Goal: Check status: Check status

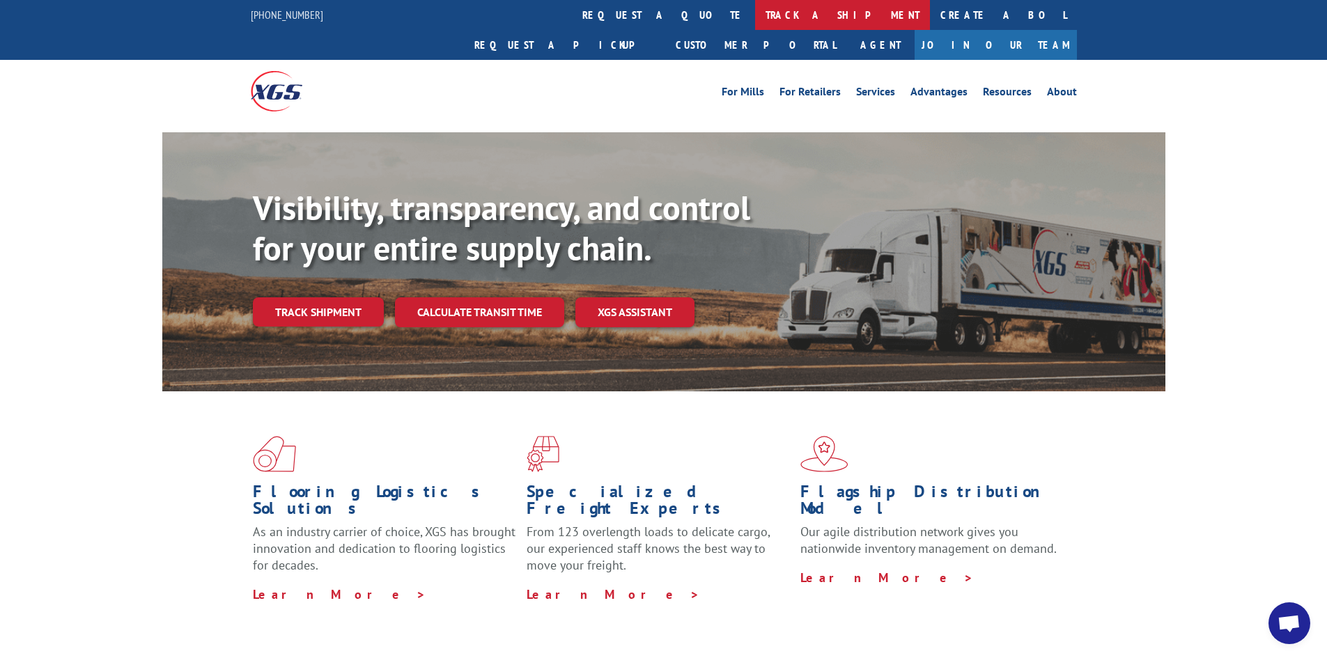
click at [755, 19] on link "track a shipment" at bounding box center [842, 15] width 175 height 30
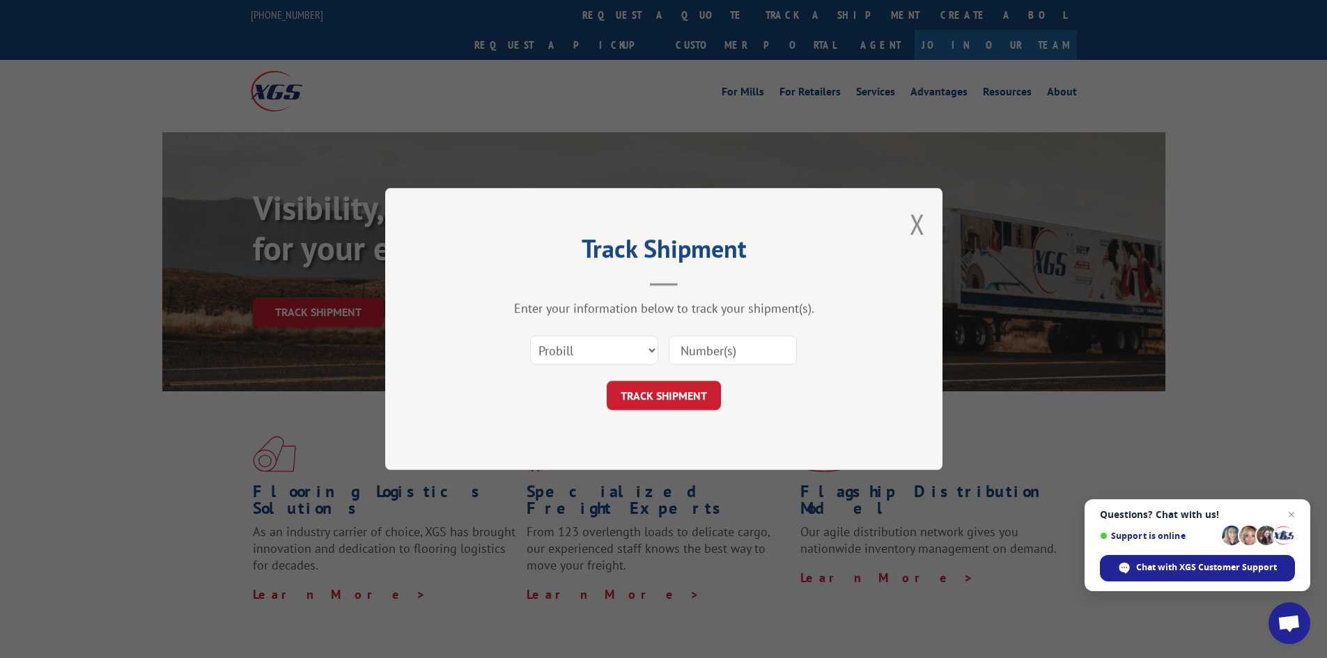
drag, startPoint x: 711, startPoint y: 347, endPoint x: 720, endPoint y: 359, distance: 15.1
click at [711, 347] on input at bounding box center [733, 350] width 128 height 29
type input "15173391"
click button "TRACK SHIPMENT" at bounding box center [664, 395] width 114 height 29
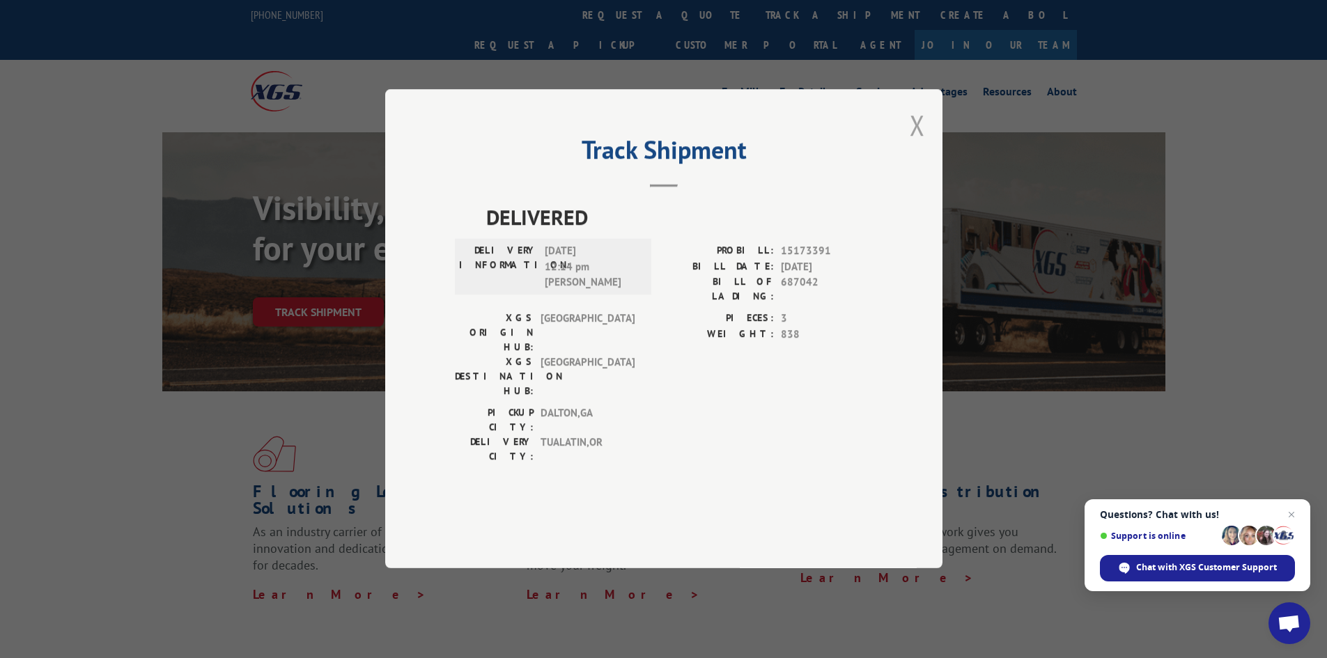
click at [917, 143] on button "Close modal" at bounding box center [917, 125] width 15 height 37
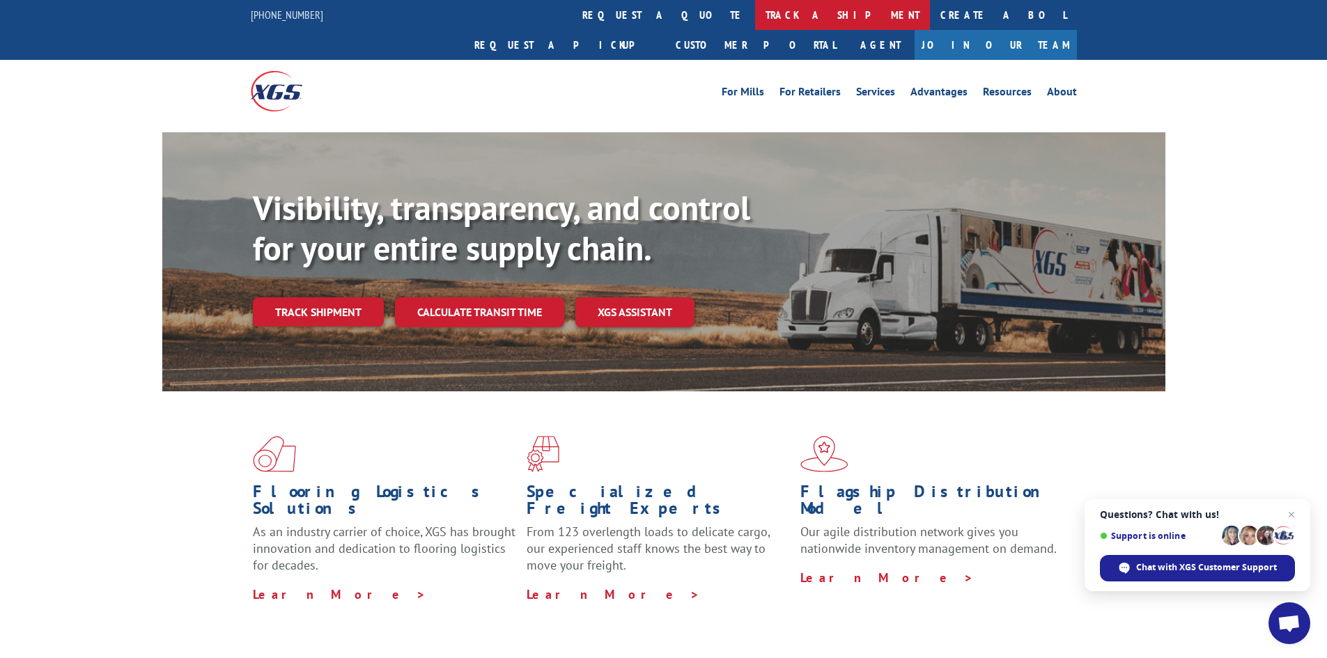
click at [755, 8] on link "track a shipment" at bounding box center [842, 15] width 175 height 30
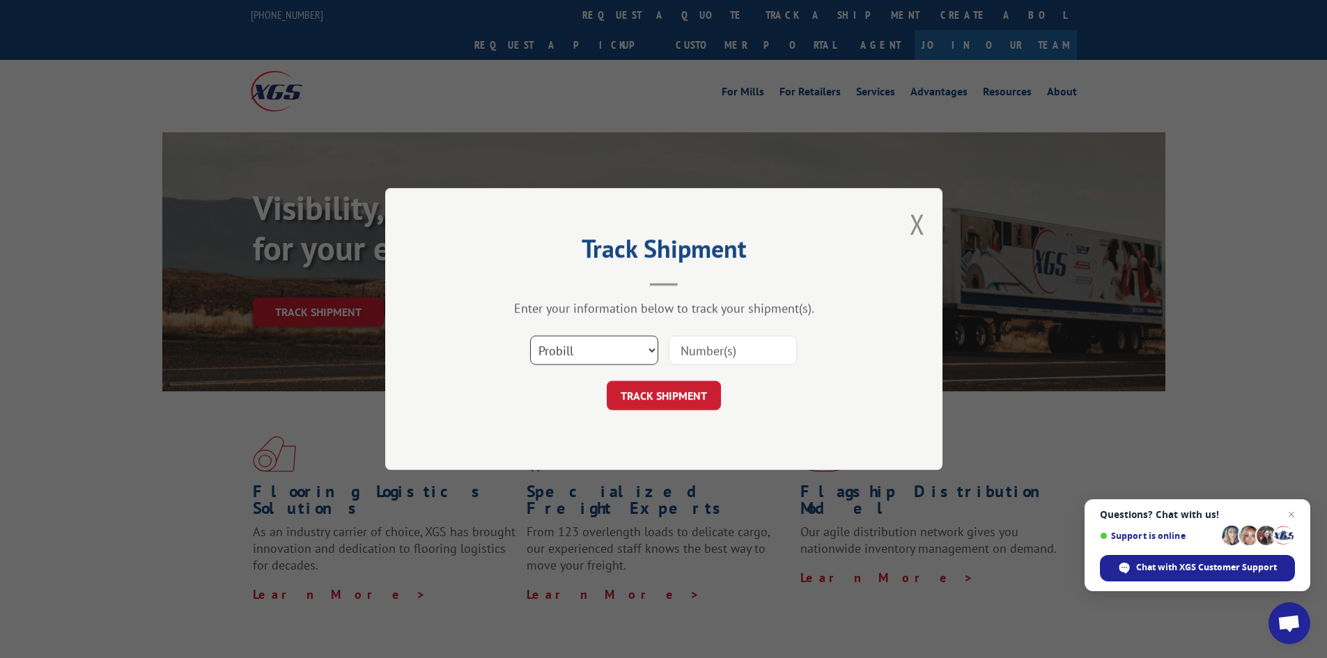
click at [628, 348] on select "Select category... Probill BOL PO" at bounding box center [594, 350] width 128 height 29
select select "bol"
click at [530, 336] on select "Select category... Probill BOL PO" at bounding box center [594, 350] width 128 height 29
click at [721, 349] on input at bounding box center [733, 350] width 128 height 29
type input "15173391"
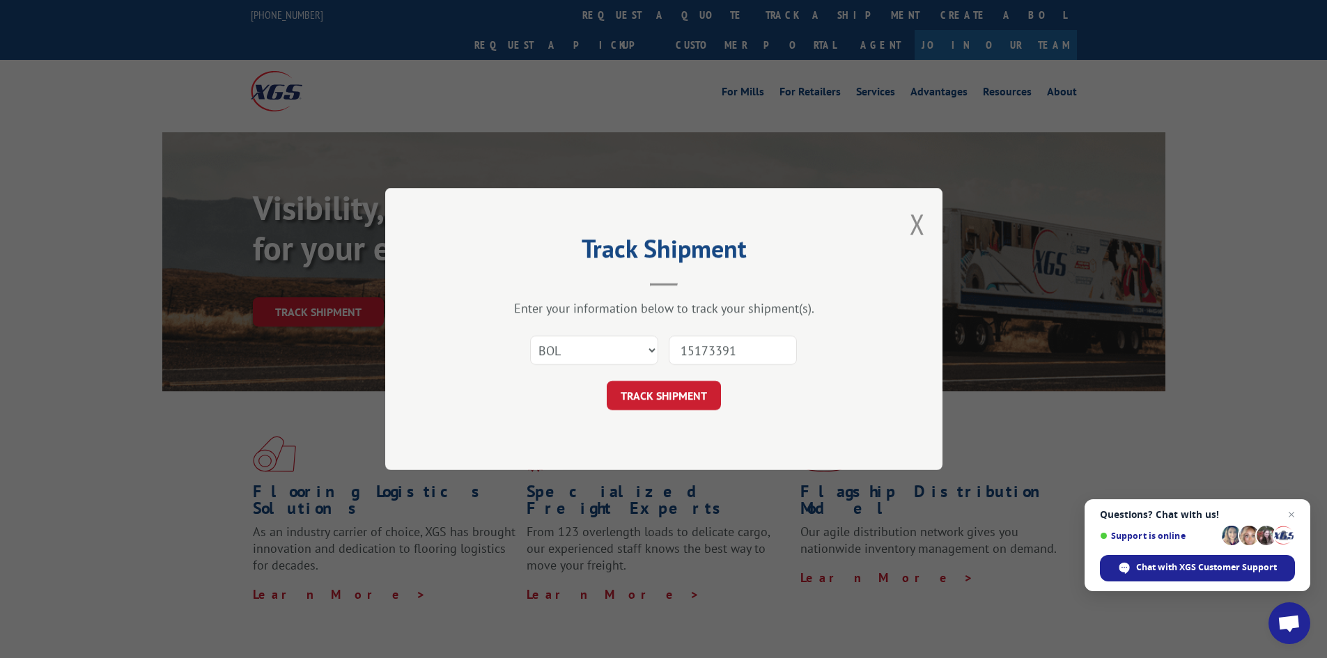
click button "TRACK SHIPMENT" at bounding box center [664, 395] width 114 height 29
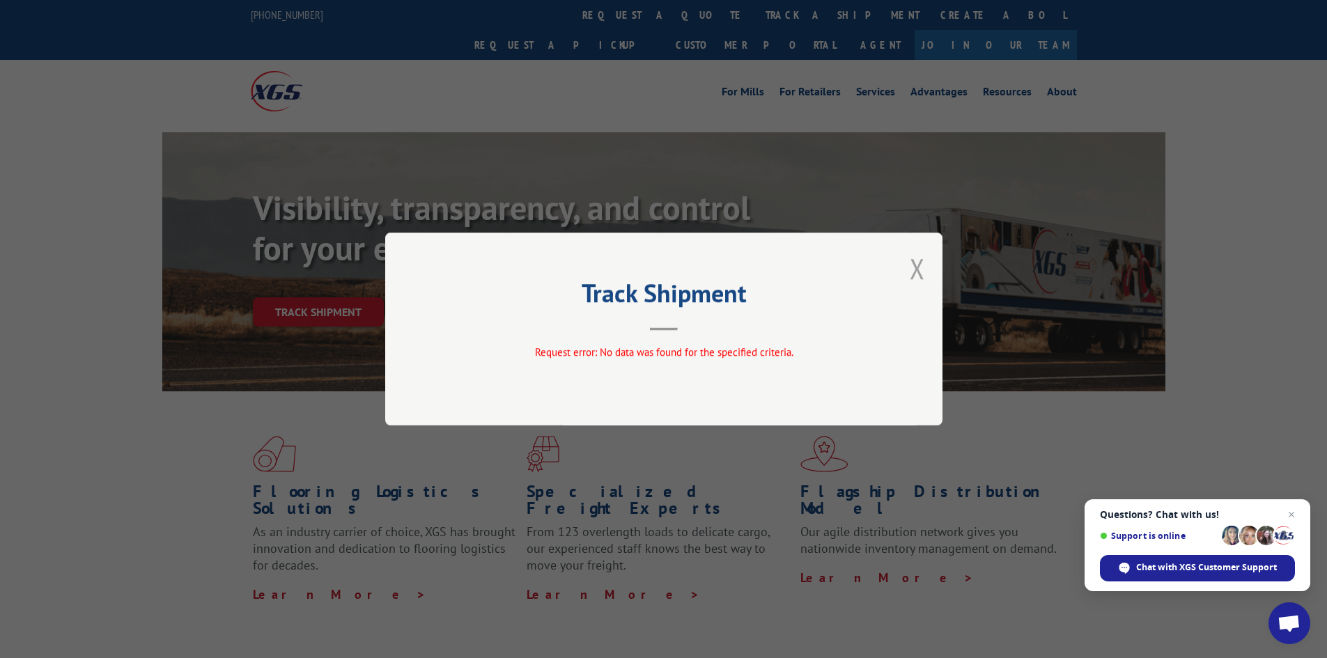
click at [914, 263] on button "Close modal" at bounding box center [917, 268] width 15 height 37
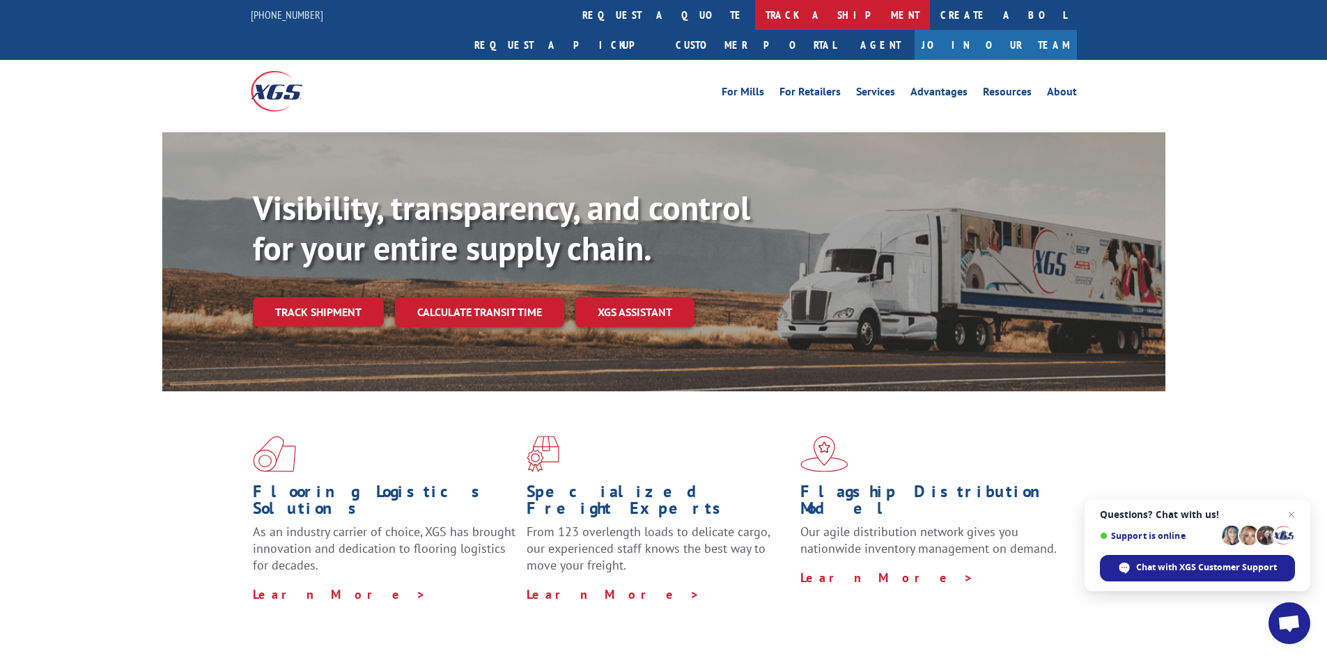
click at [755, 6] on link "track a shipment" at bounding box center [842, 15] width 175 height 30
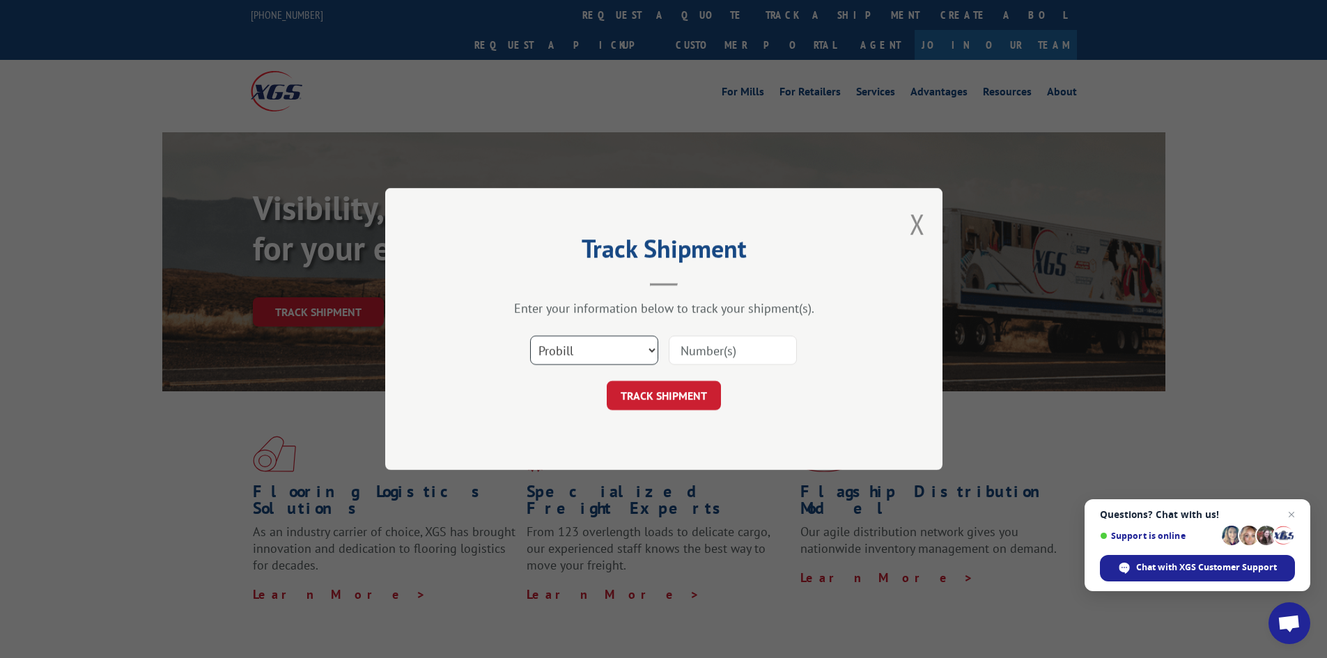
click at [650, 353] on select "Select category... Probill BOL PO" at bounding box center [594, 350] width 128 height 29
select select "po"
click at [530, 336] on select "Select category... Probill BOL PO" at bounding box center [594, 350] width 128 height 29
click at [704, 352] on input at bounding box center [733, 350] width 128 height 29
type input "2512"
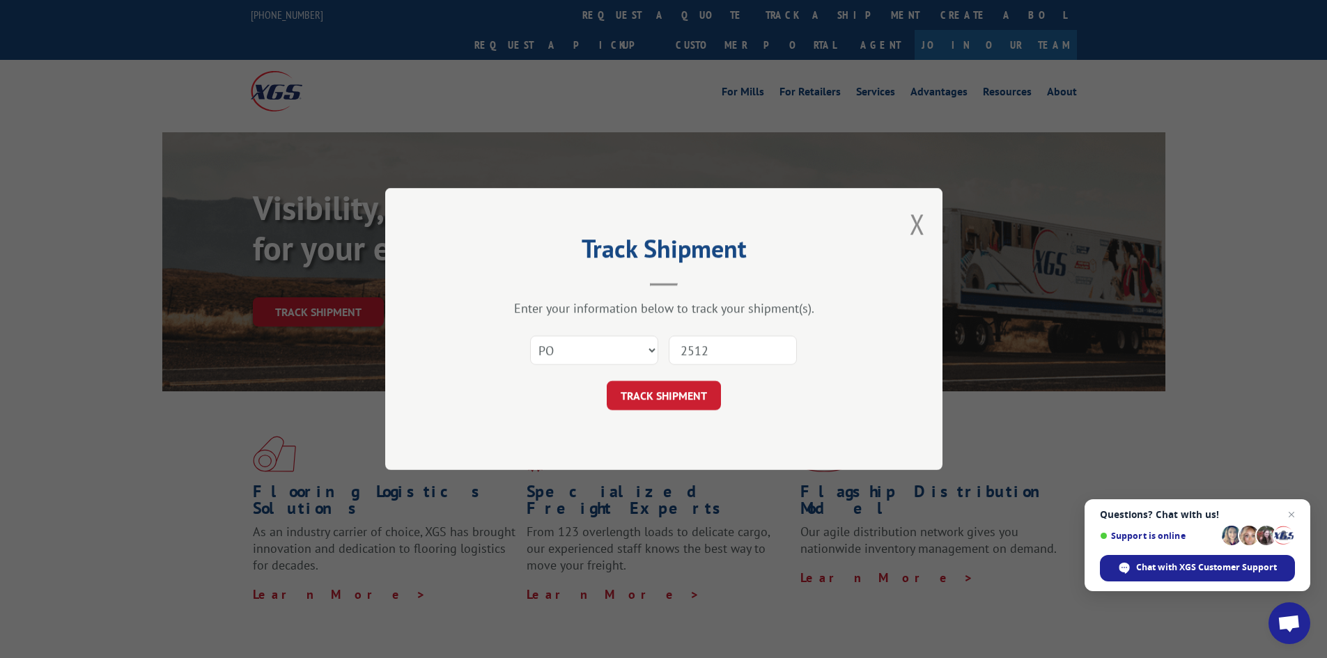
click button "TRACK SHIPMENT" at bounding box center [664, 395] width 114 height 29
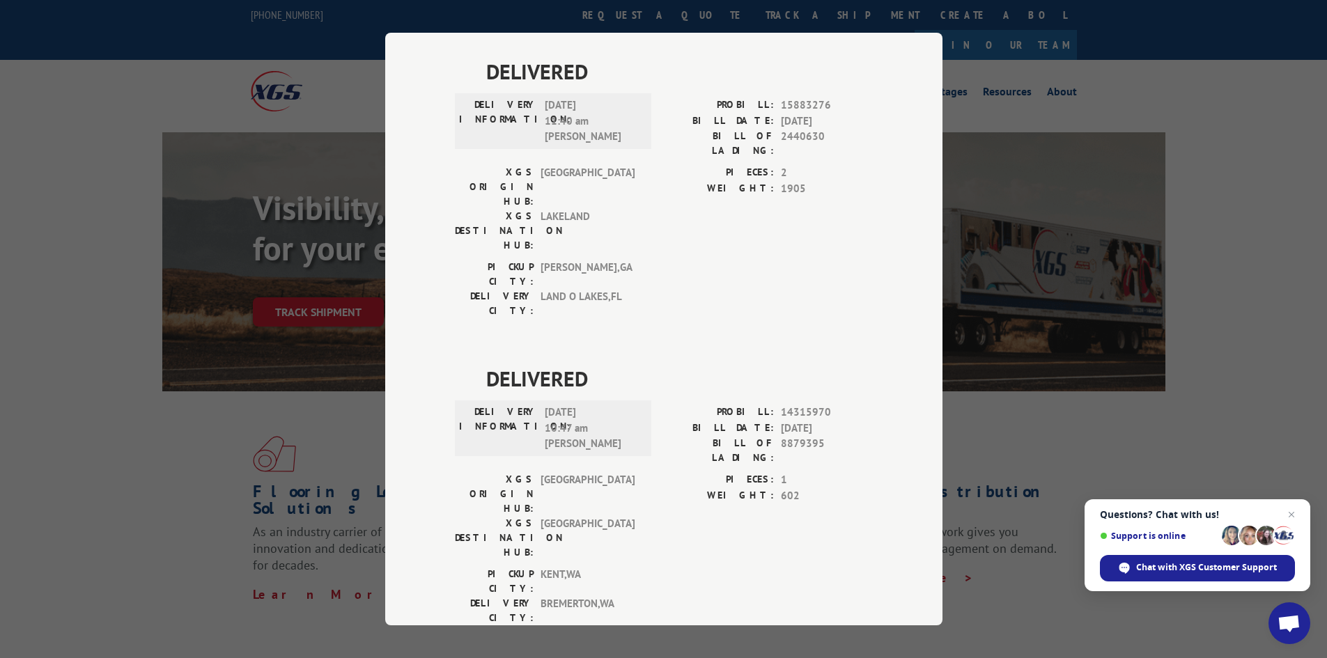
scroll to position [2996, 0]
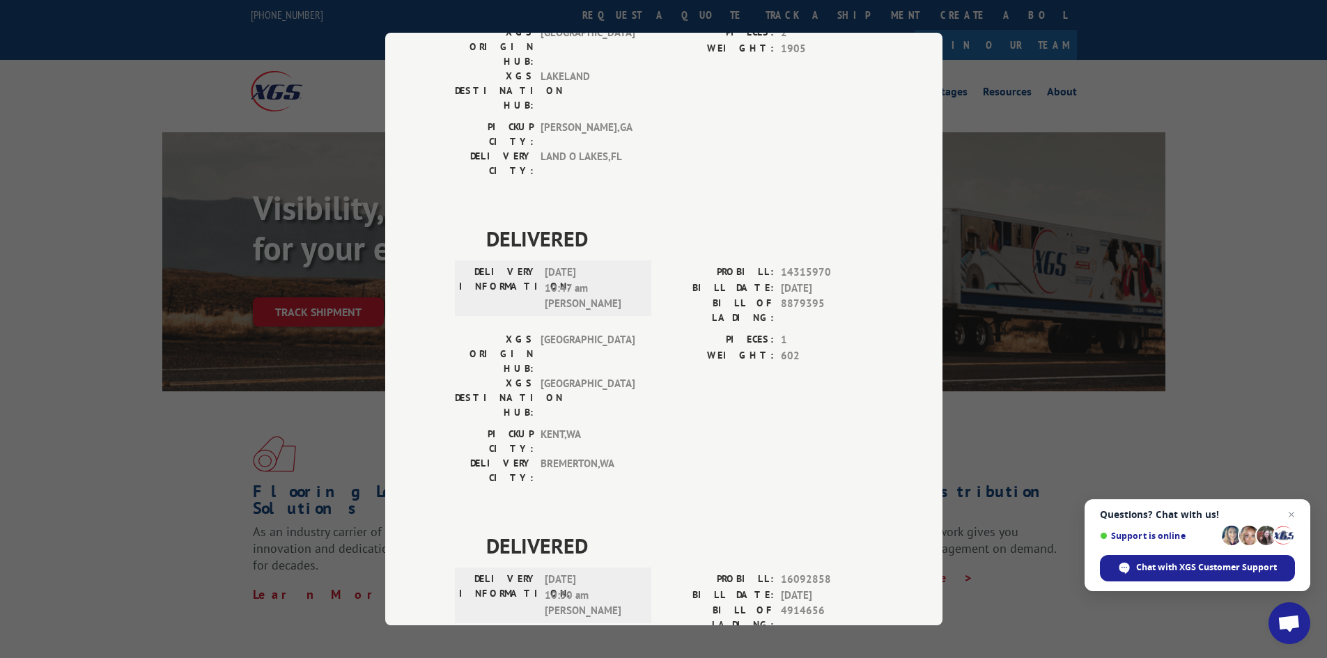
click at [1206, 208] on div "Track Shipment DELIVERED DELIVERY INFORMATION: [DATE] 11:02 am [PERSON_NAME]: 1…" at bounding box center [663, 329] width 1327 height 658
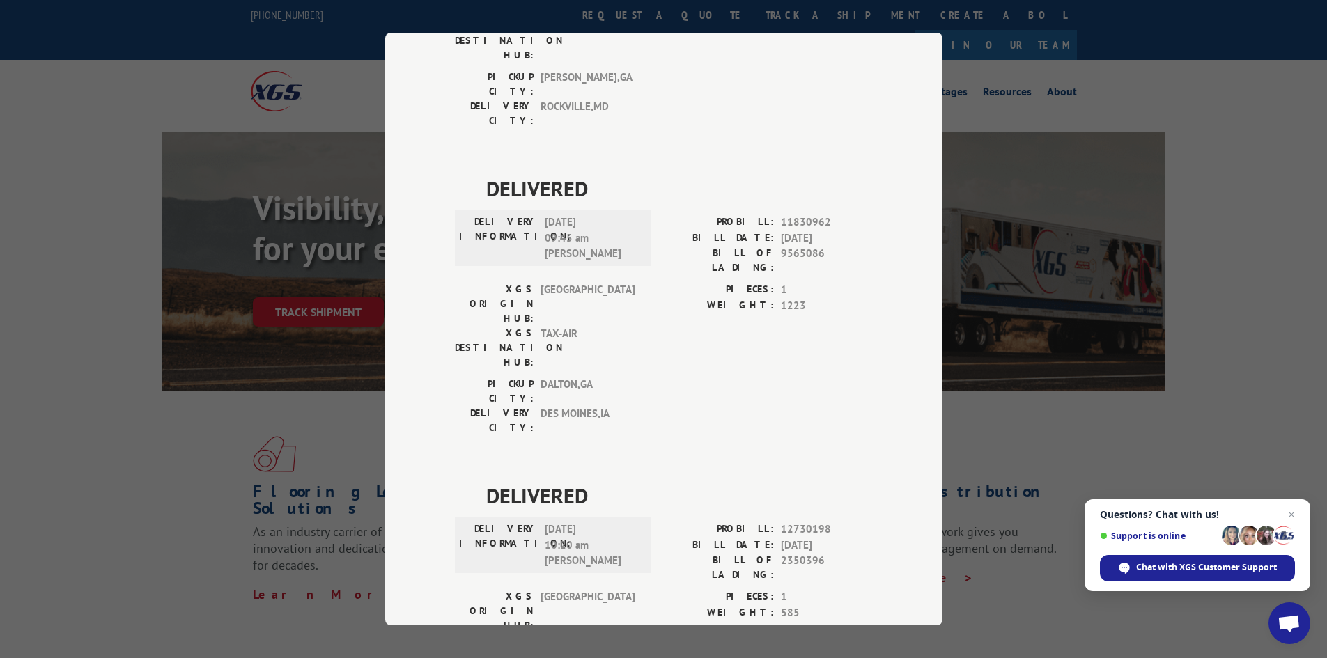
scroll to position [0, 0]
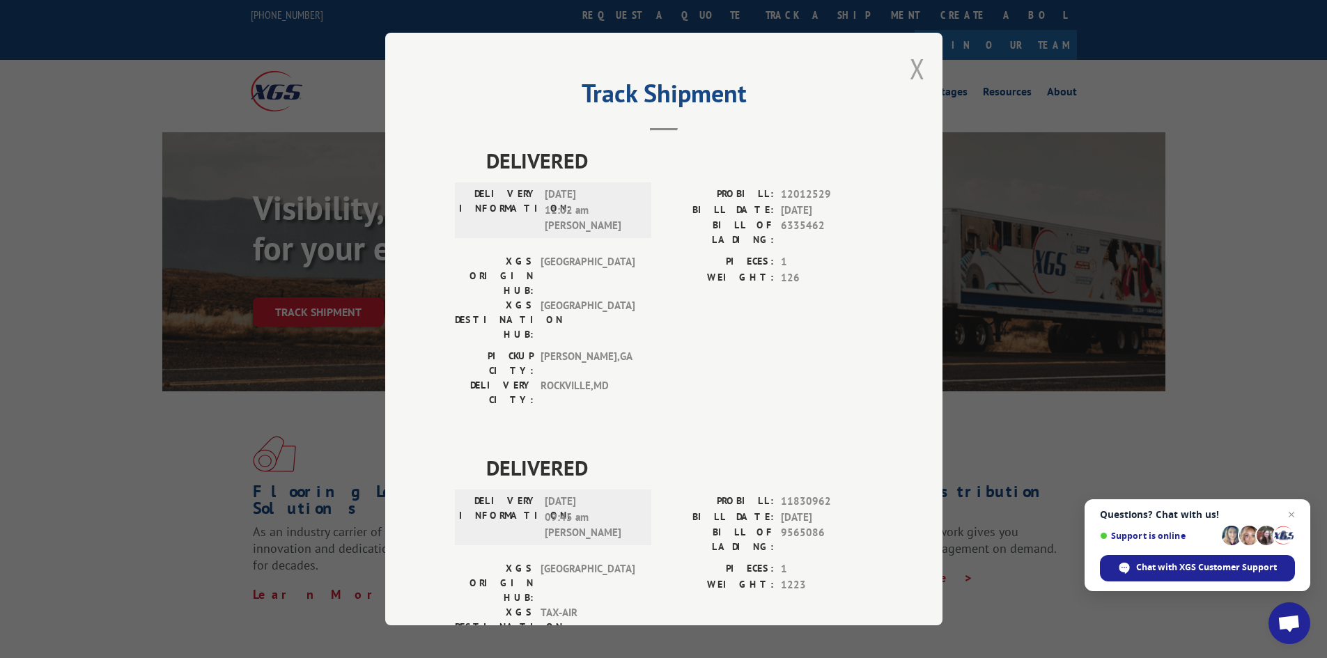
click at [910, 73] on button "Close modal" at bounding box center [917, 68] width 15 height 37
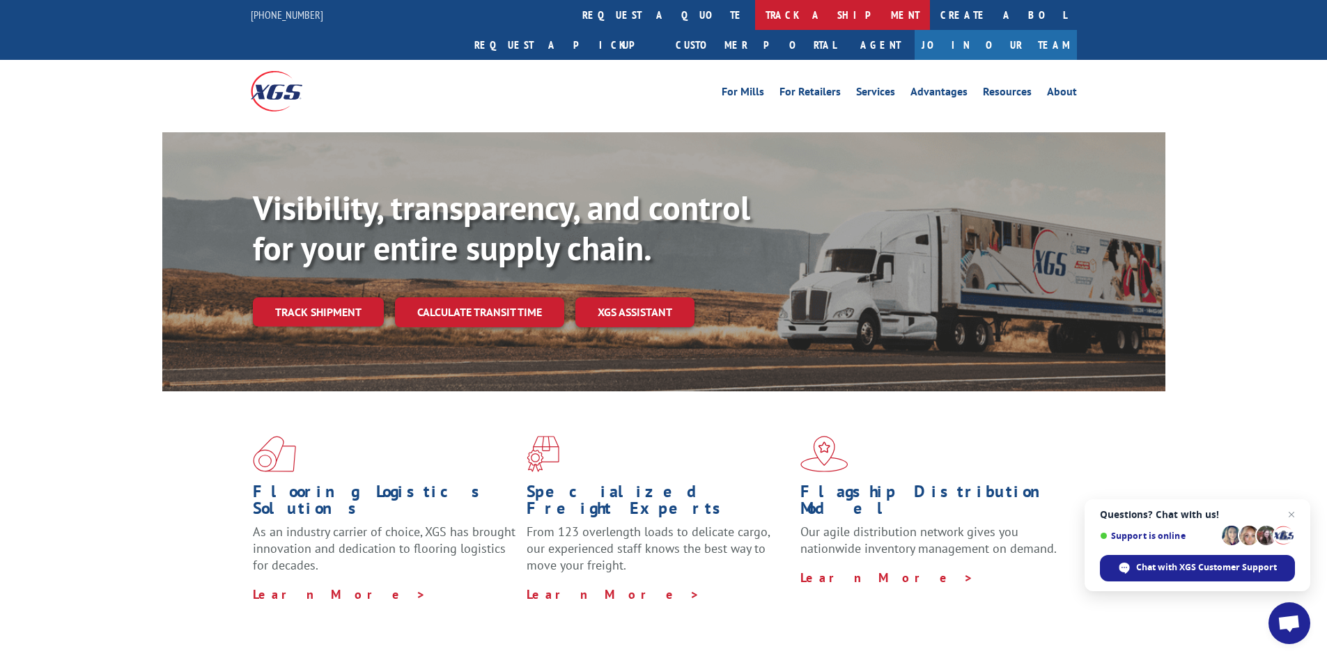
click at [755, 19] on link "track a shipment" at bounding box center [842, 15] width 175 height 30
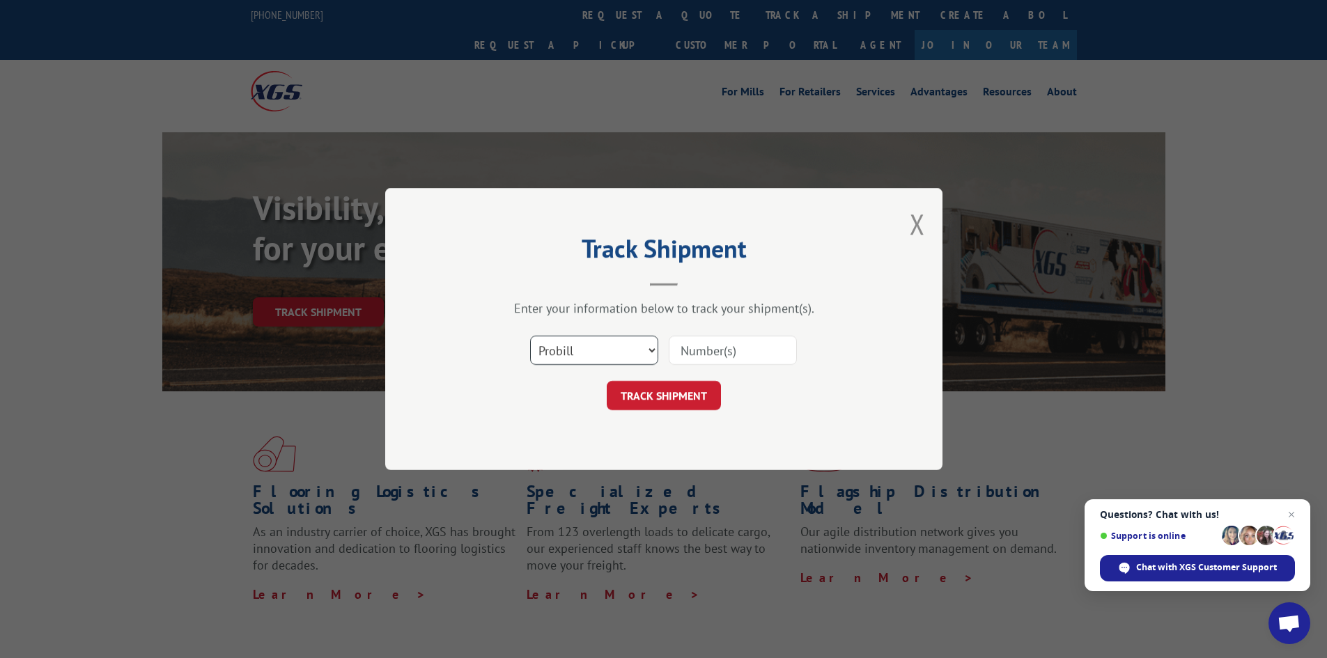
click at [646, 350] on select "Select category... Probill BOL PO" at bounding box center [594, 350] width 128 height 29
select select "bol"
click at [530, 336] on select "Select category... Probill BOL PO" at bounding box center [594, 350] width 128 height 29
click at [686, 353] on input at bounding box center [733, 350] width 128 height 29
type input "15173391"
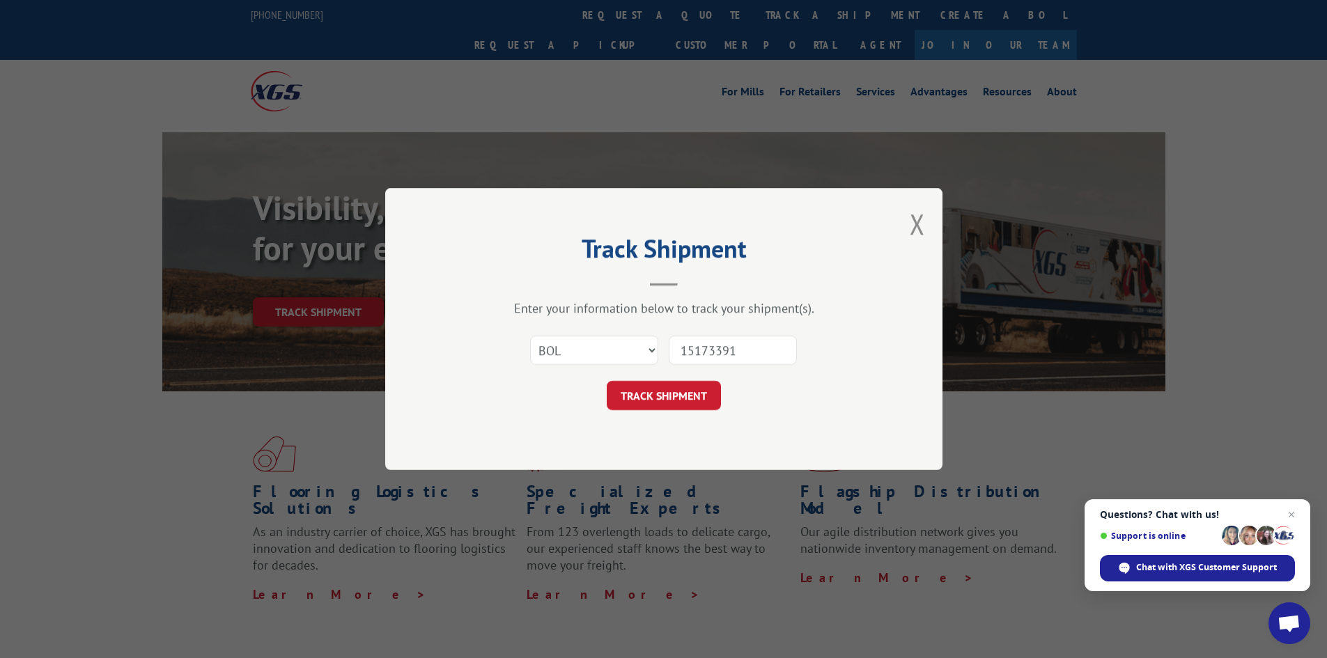
click button "TRACK SHIPMENT" at bounding box center [664, 395] width 114 height 29
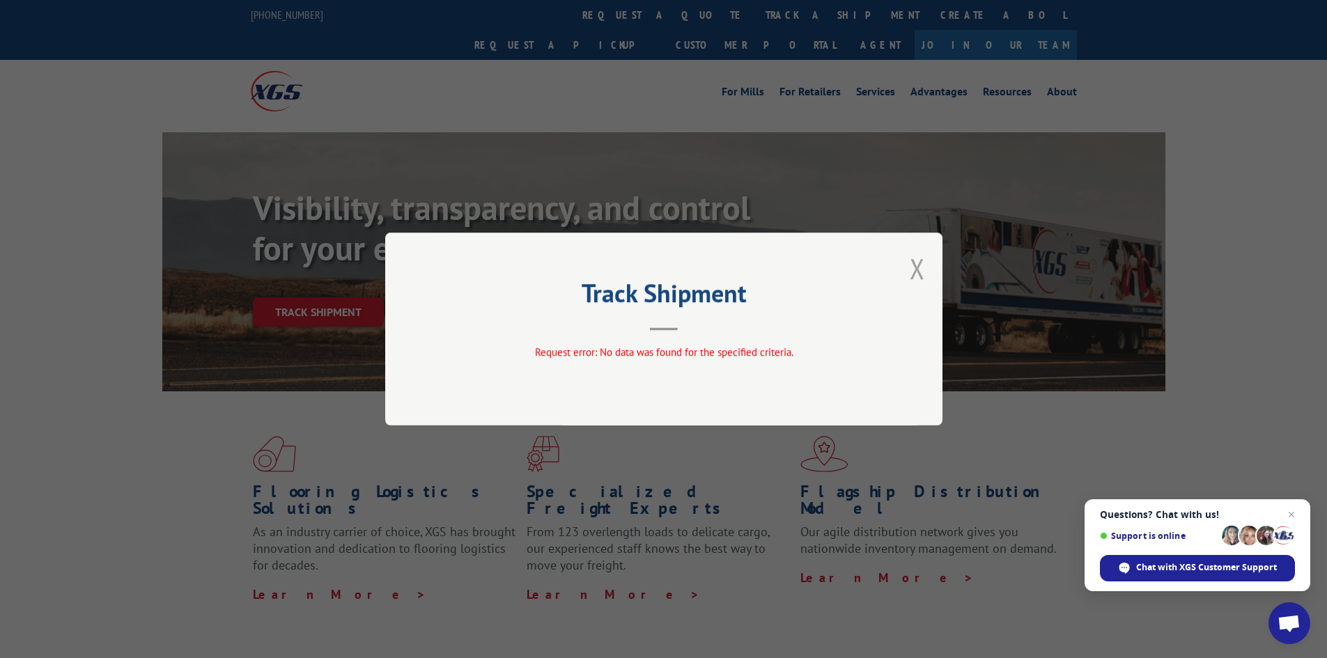
click at [917, 270] on button "Close modal" at bounding box center [917, 268] width 15 height 37
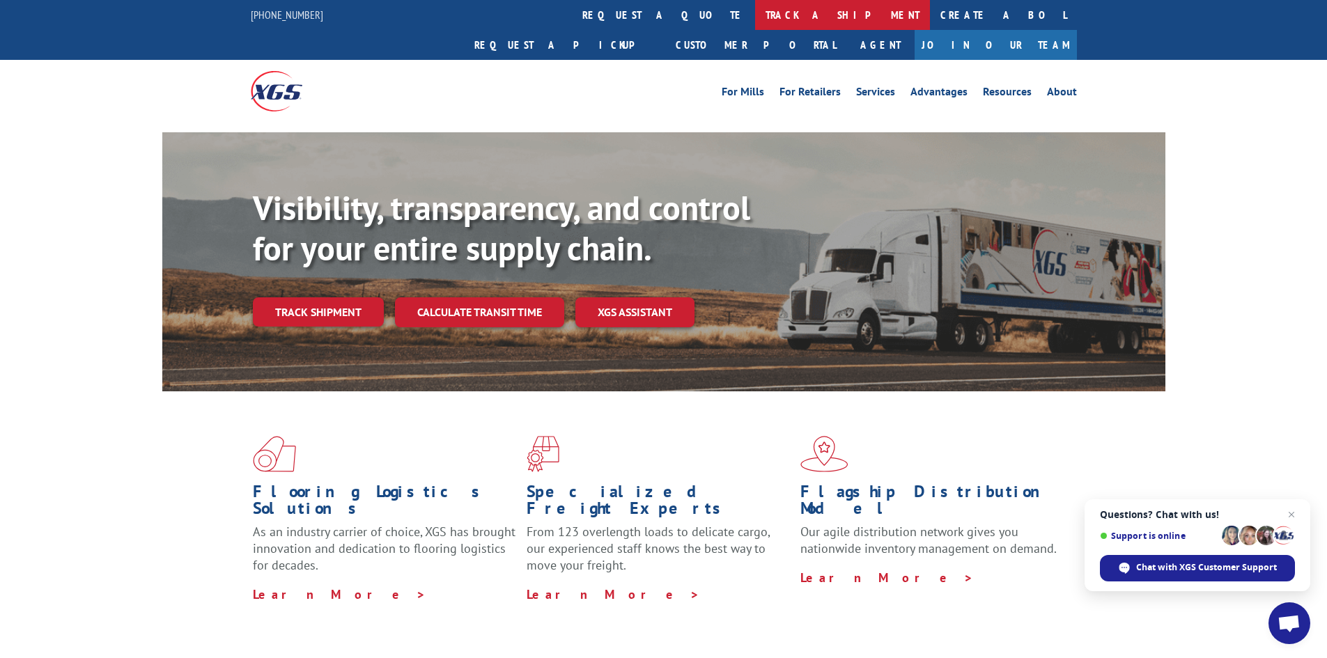
click at [755, 17] on link "track a shipment" at bounding box center [842, 15] width 175 height 30
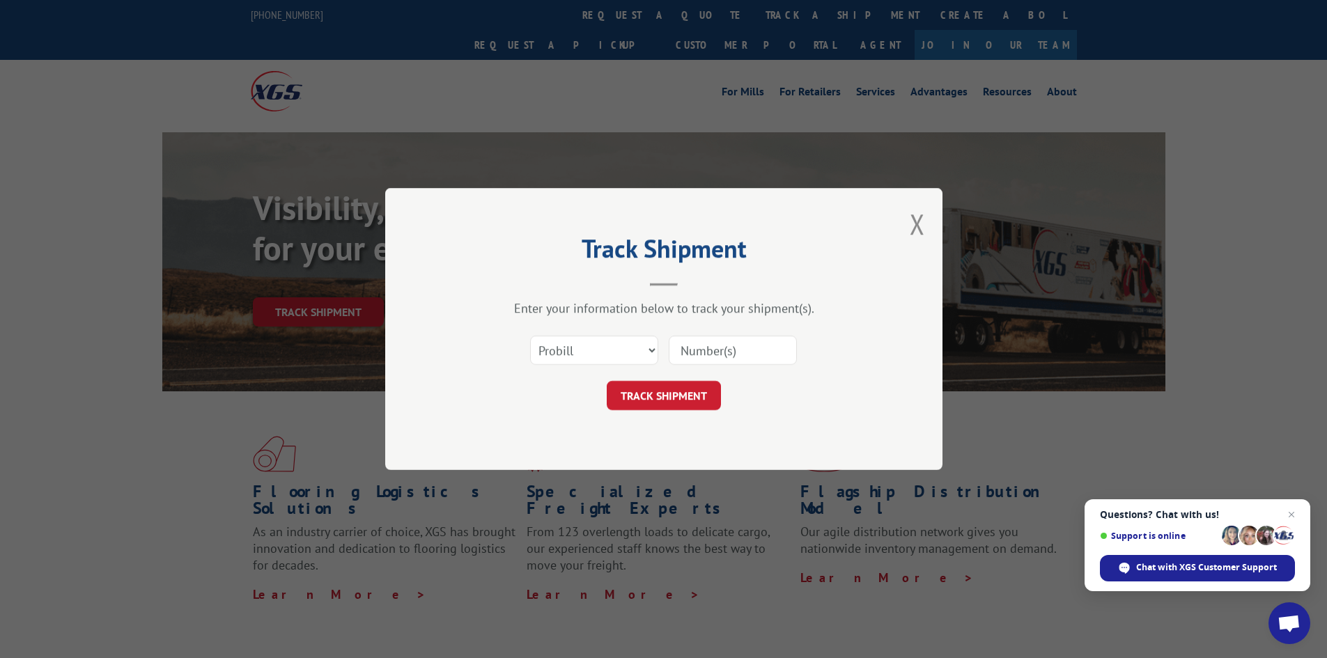
click at [717, 350] on input at bounding box center [733, 350] width 128 height 29
type input "15173391"
click at [681, 402] on button "TRACK SHIPMENT" at bounding box center [664, 395] width 114 height 29
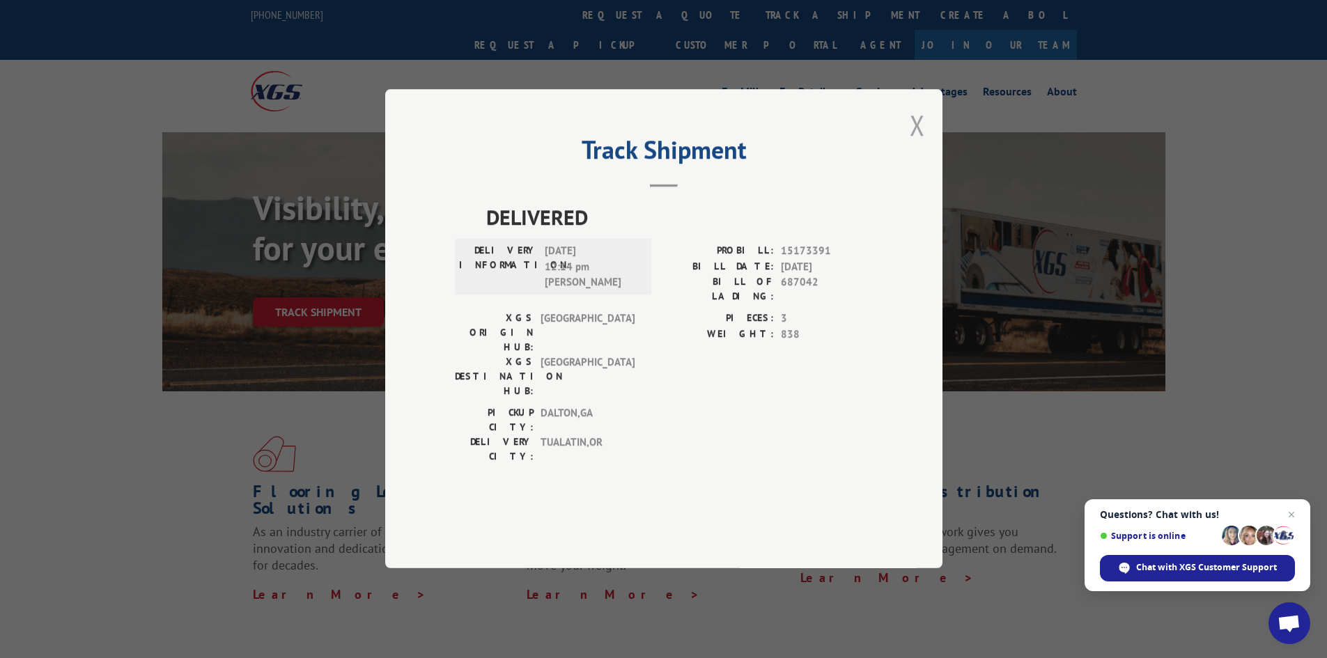
click at [921, 143] on button "Close modal" at bounding box center [917, 125] width 15 height 37
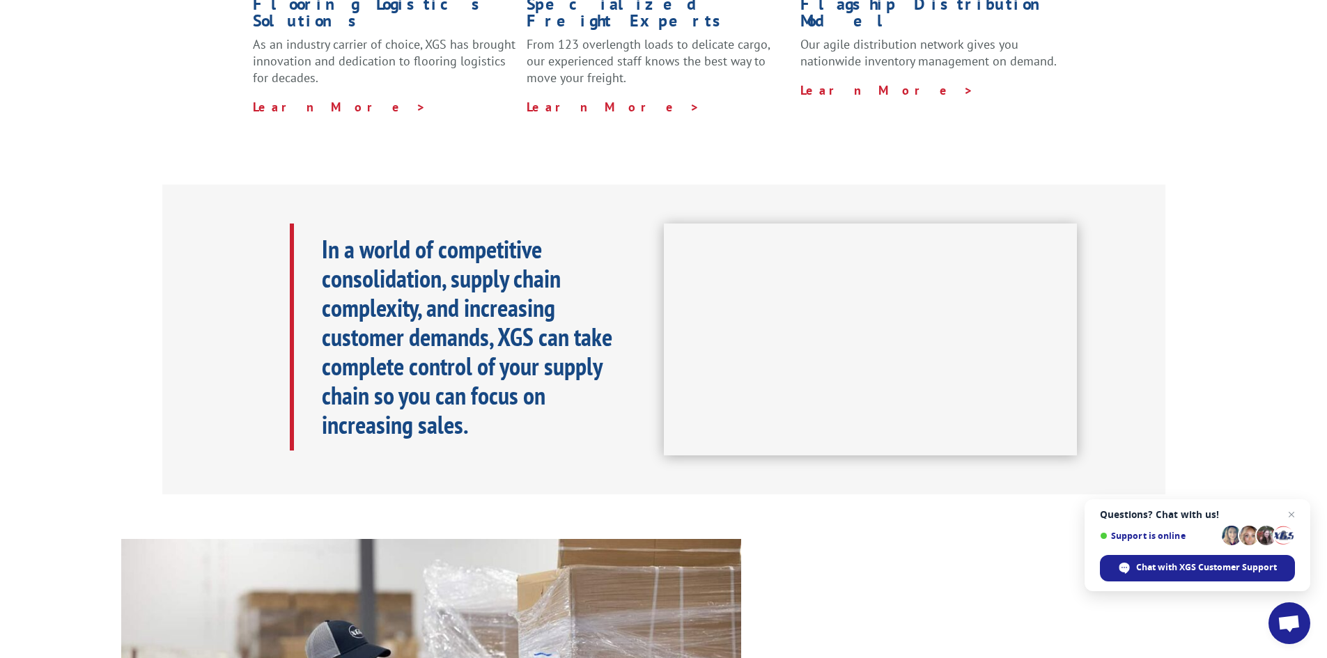
scroll to position [627, 0]
